Goal: Information Seeking & Learning: Find specific fact

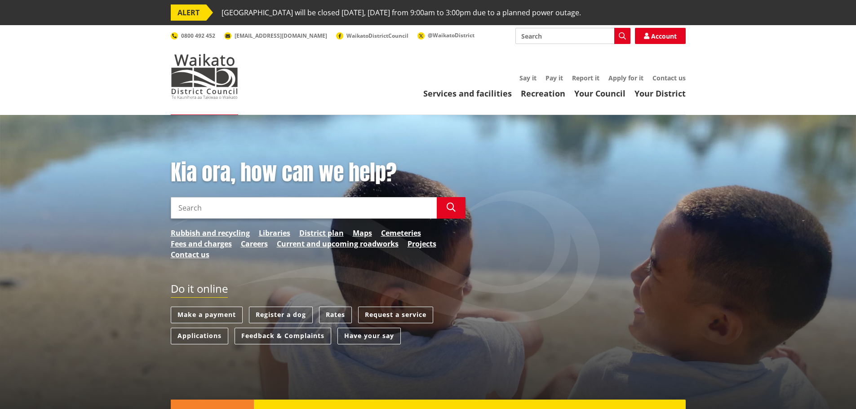
click at [240, 211] on input "Search" at bounding box center [304, 208] width 266 height 22
type input "mooring"
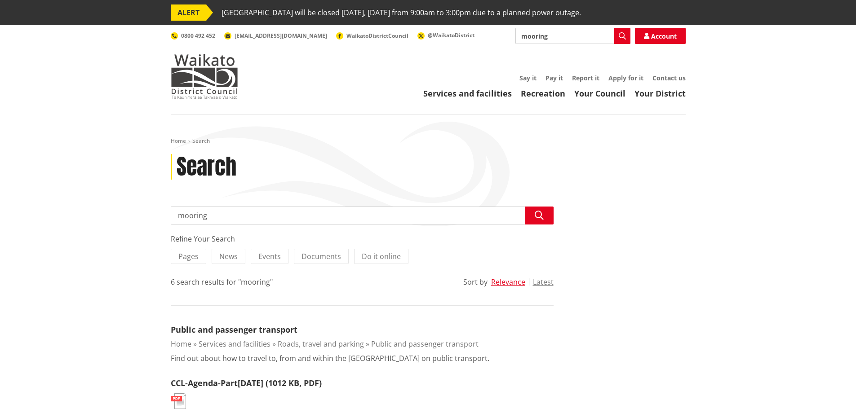
click at [547, 36] on input "mooring" at bounding box center [573, 36] width 115 height 16
type input "moorings"
click at [623, 33] on icon "button" at bounding box center [622, 35] width 7 height 7
